Goal: Transaction & Acquisition: Subscribe to service/newsletter

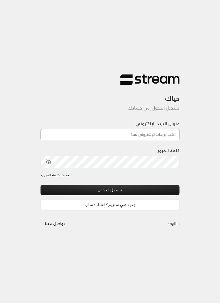
click at [166, 135] on input "عنوان البريد الإلكتروني" at bounding box center [109, 134] width 139 height 11
type input "[EMAIL_ADDRESS][DOMAIN_NAME]"
click at [110, 191] on button "تسجيل الدخول" at bounding box center [109, 190] width 139 height 10
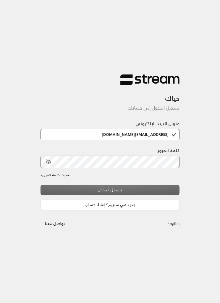
click at [149, 193] on div "حياك تسجيل الدخول إلى حسابك عنوان البريد الإلكتروني [EMAIL_ADDRESS][DOMAIN_NAME…" at bounding box center [110, 151] width 148 height 173
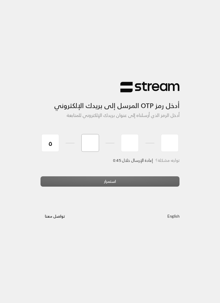
type input "5"
type input "8"
type input "3"
type input "2"
click at [118, 180] on div "استمرار" at bounding box center [109, 183] width 139 height 15
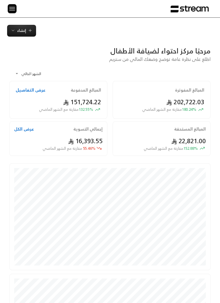
click at [10, 8] on img at bounding box center [12, 8] width 7 height 7
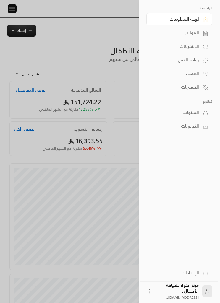
click at [197, 31] on div "الفواتير" at bounding box center [176, 33] width 45 height 6
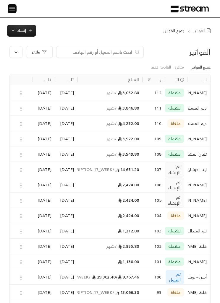
click at [13, 9] on img at bounding box center [12, 8] width 7 height 7
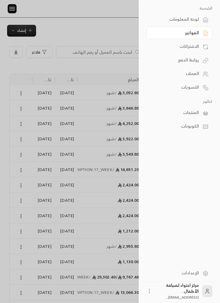
click at [50, 14] on div "الرئيسية لوحة المعلومات الفواتير الاشتراكات روابط الدفع العملاء التسويات كتالوج…" at bounding box center [110, 8] width 220 height 17
click at [23, 29] on div at bounding box center [110, 151] width 220 height 303
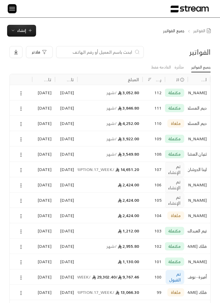
click at [27, 27] on span "إنشاء" at bounding box center [22, 30] width 22 height 7
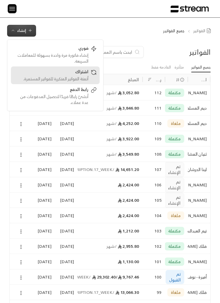
click at [46, 75] on div "اشتراك" at bounding box center [51, 72] width 74 height 7
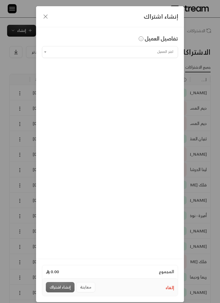
click at [72, 51] on input "اختر العميل" at bounding box center [110, 52] width 136 height 10
click at [154, 78] on li "جيداء [PHONE_NUMBER]" at bounding box center [110, 83] width 128 height 11
type input "**********"
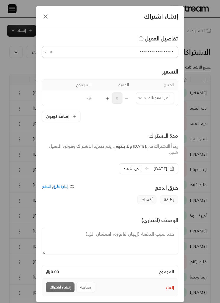
click at [158, 99] on input "اختر العميل" at bounding box center [155, 98] width 38 height 10
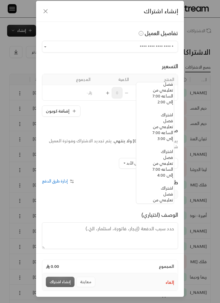
scroll to position [314, -6]
click at [171, 167] on span "اشتراك فصل تعليمي من الساعه 7:00 إلى 4:00" at bounding box center [163, 162] width 20 height 31
type input "**********"
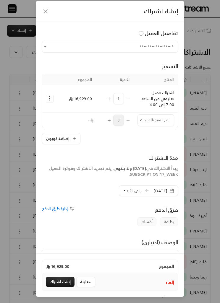
click at [152, 115] on input "اختر العميل" at bounding box center [155, 120] width 37 height 10
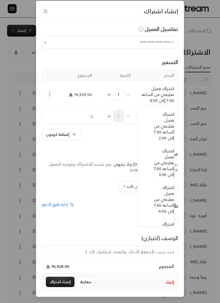
scroll to position [300, -7]
click at [163, 105] on span "اشتراك ترم - وجبة الغداء" at bounding box center [163, 98] width 21 height 13
type input "**********"
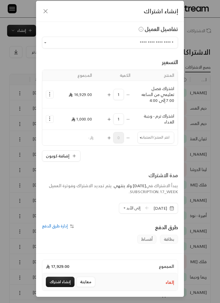
click at [50, 94] on circle "Selected Products" at bounding box center [49, 94] width 1 height 1
click at [77, 106] on span "إضافة كوبون" at bounding box center [74, 109] width 20 height 6
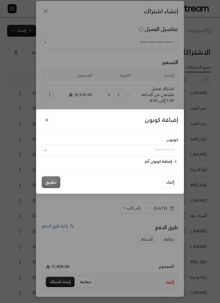
click at [166, 149] on input "اختر العميل" at bounding box center [110, 151] width 136 height 10
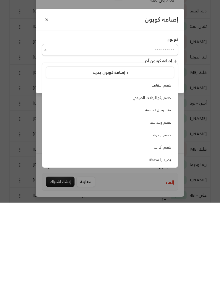
scroll to position [13, 0]
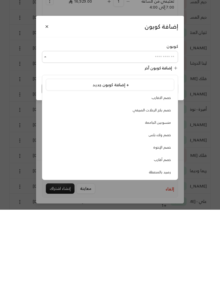
click at [165, 226] on span "خصم ولاء بلس" at bounding box center [160, 229] width 22 height 6
type input "**********"
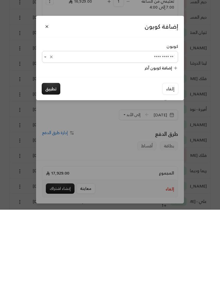
click at [52, 176] on button "تطبيق" at bounding box center [51, 182] width 19 height 12
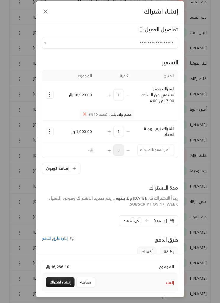
click at [130, 223] on span "إلى الأبد" at bounding box center [133, 220] width 14 height 7
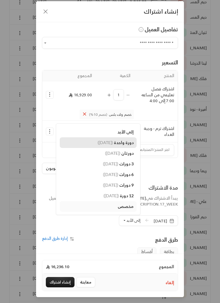
click at [119, 141] on span "دورة واحدة" at bounding box center [124, 142] width 20 height 5
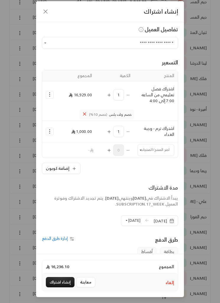
click at [173, 219] on icon "button" at bounding box center [171, 221] width 5 height 5
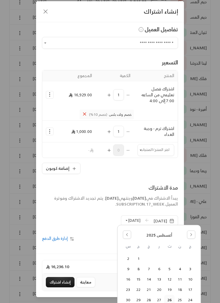
click at [188, 300] on button "24" at bounding box center [190, 300] width 10 height 10
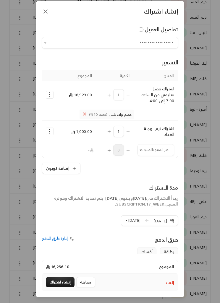
click at [59, 288] on button "إنشاء اشتراك" at bounding box center [60, 282] width 29 height 10
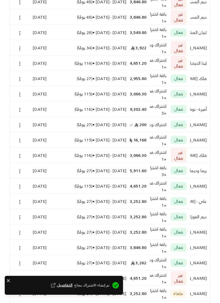
scroll to position [1, 0]
